Goal: Task Accomplishment & Management: Manage account settings

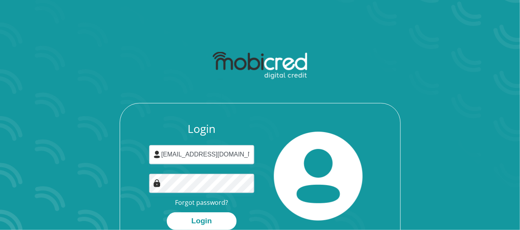
type input "[EMAIL_ADDRESS][DOMAIN_NAME]"
click at [203, 221] on button "Login" at bounding box center [202, 221] width 70 height 18
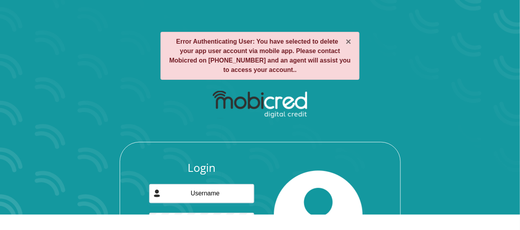
scroll to position [91, 0]
